Goal: Obtain resource: Download file/media

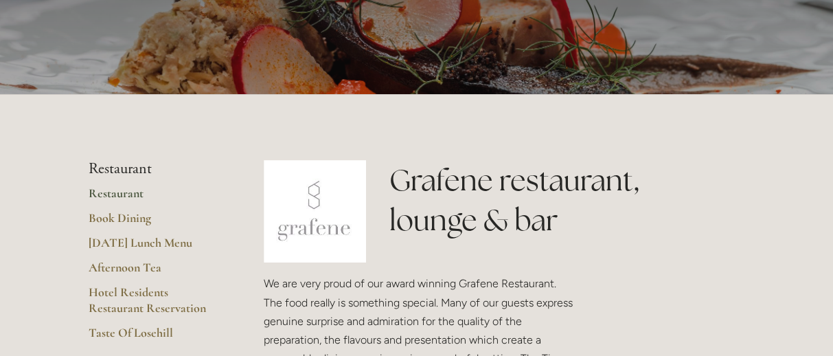
scroll to position [206, 0]
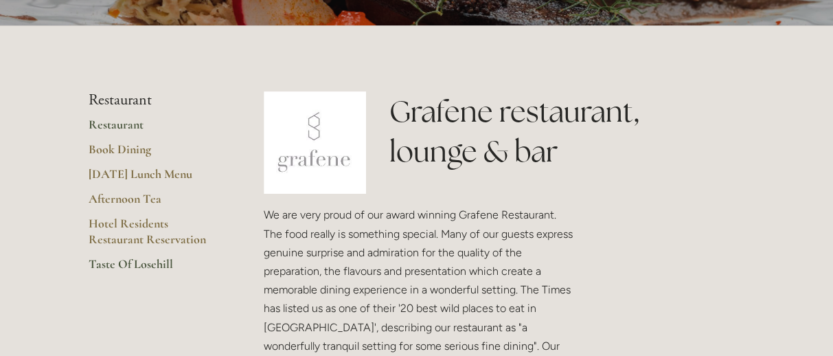
click at [154, 266] on link "Taste Of Losehill" at bounding box center [154, 268] width 131 height 25
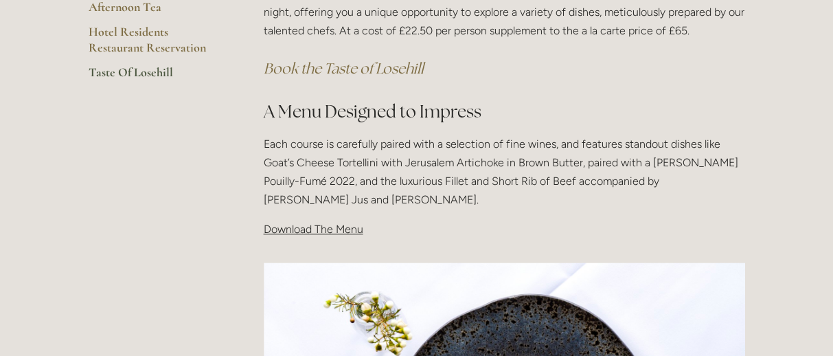
scroll to position [343, 0]
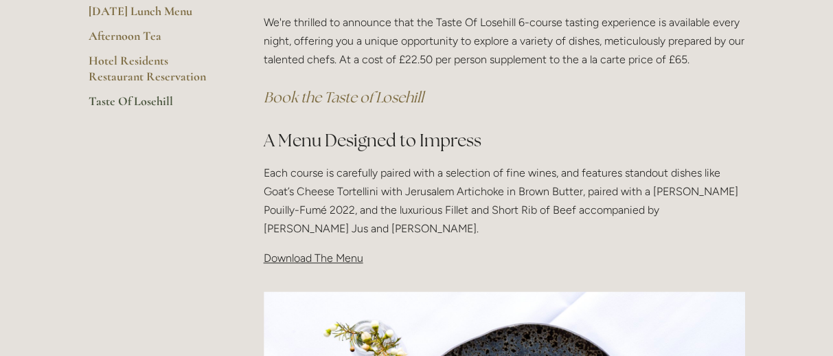
click at [313, 259] on span "Download The Menu" at bounding box center [314, 257] width 100 height 13
click at [297, 257] on span "Download The Menu" at bounding box center [314, 257] width 100 height 13
click at [297, 258] on span "Download The Menu" at bounding box center [314, 257] width 100 height 13
click at [369, 256] on p "Download The Menu" at bounding box center [504, 258] width 481 height 19
click at [356, 261] on span "Download The Menu" at bounding box center [314, 257] width 100 height 13
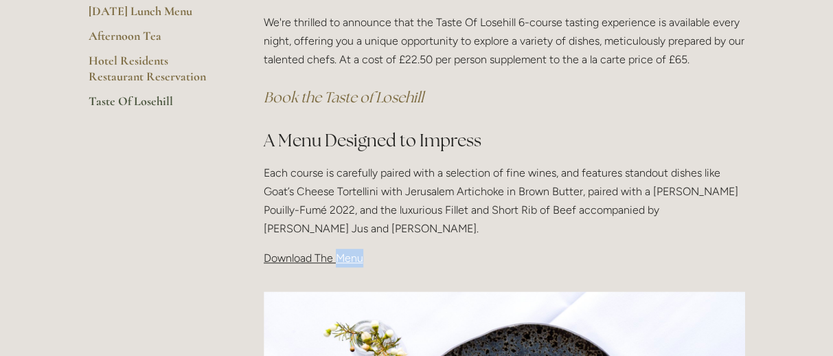
click at [358, 262] on span "Download The Menu" at bounding box center [314, 257] width 100 height 13
click at [301, 275] on div "Taste Of Losehill Embark on a Culinary Journey with our "Taste of Losehill" Exp…" at bounding box center [504, 104] width 505 height 351
drag, startPoint x: 267, startPoint y: 260, endPoint x: 277, endPoint y: 259, distance: 9.6
click at [268, 260] on span "Download The Menu" at bounding box center [314, 257] width 100 height 13
click at [360, 257] on span "Download The Menu" at bounding box center [314, 257] width 100 height 13
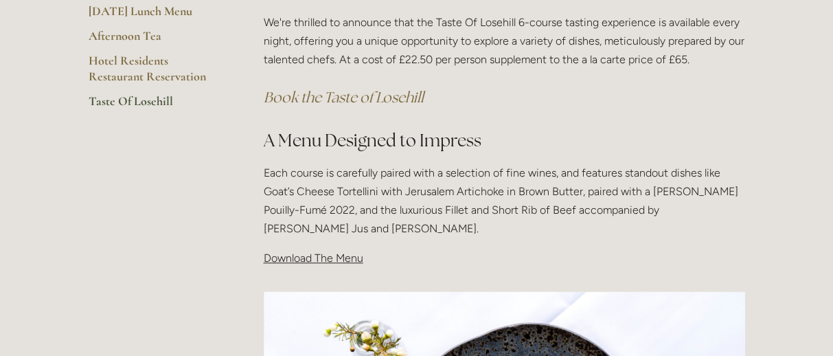
click at [365, 260] on p "Download The Menu" at bounding box center [504, 258] width 481 height 19
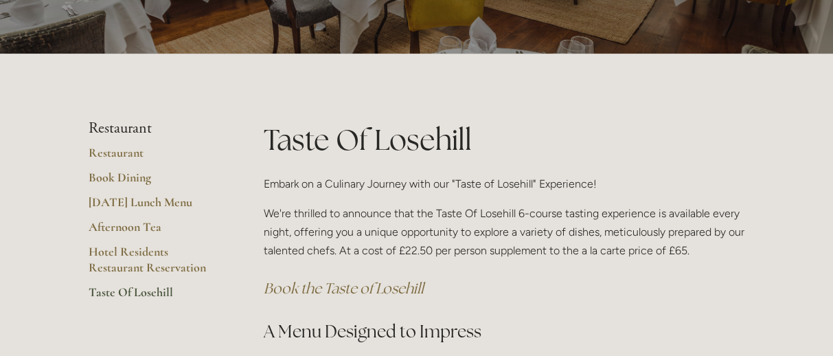
scroll to position [137, 0]
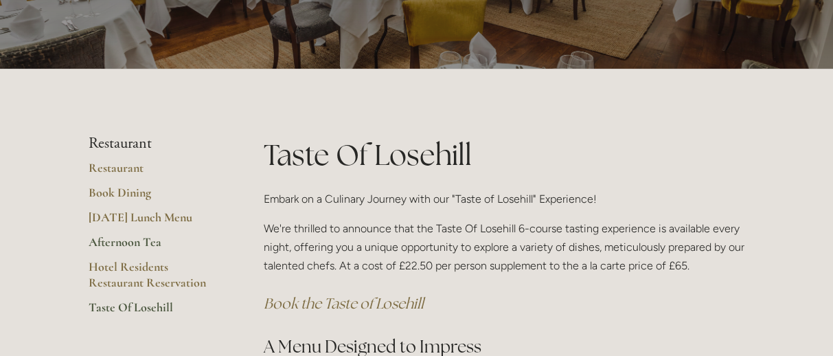
click at [125, 241] on link "Afternoon Tea" at bounding box center [154, 246] width 131 height 25
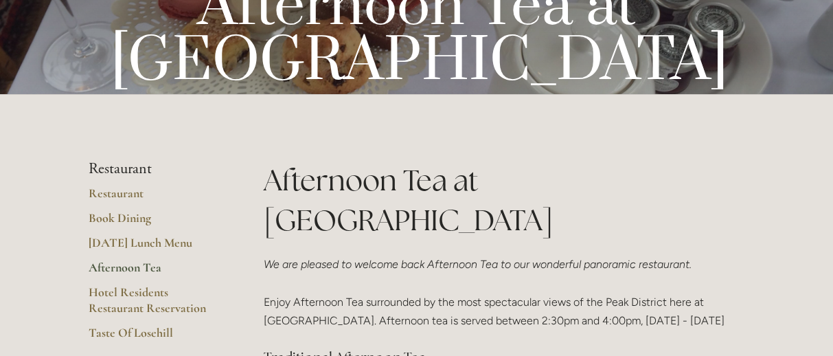
scroll to position [206, 0]
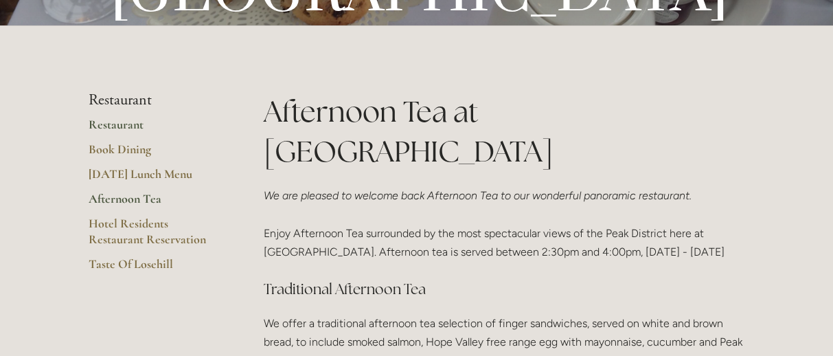
click at [115, 124] on link "Restaurant" at bounding box center [154, 129] width 131 height 25
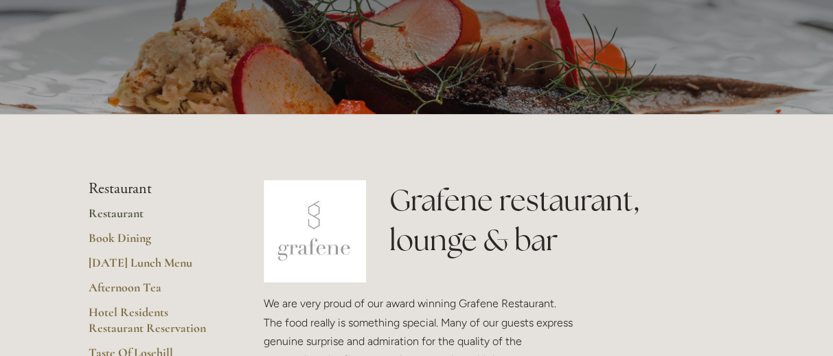
scroll to position [137, 0]
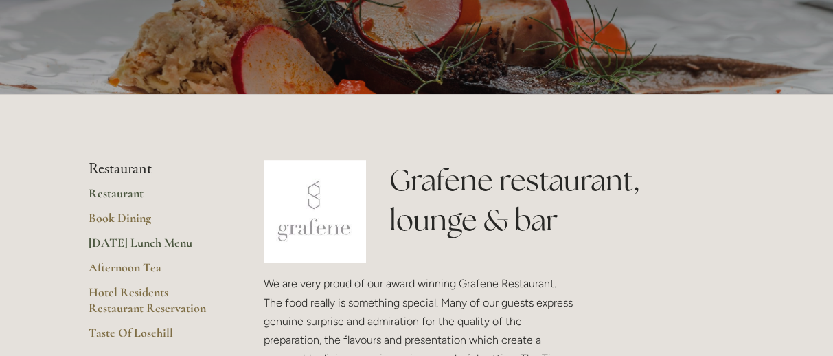
click at [146, 241] on link "[DATE] Lunch Menu" at bounding box center [154, 247] width 131 height 25
